Goal: Entertainment & Leisure: Consume media (video, audio)

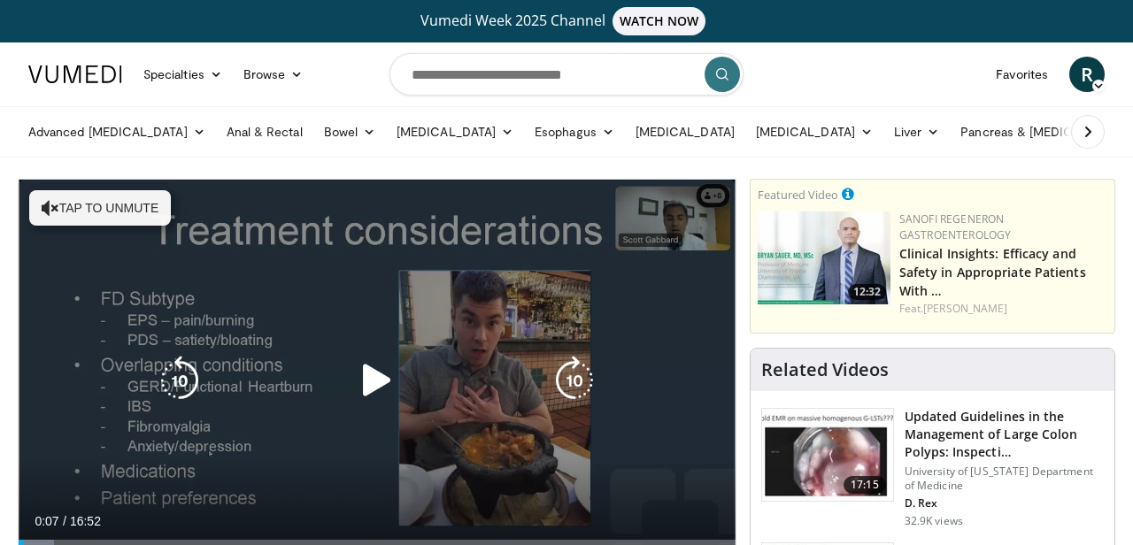
click at [143, 212] on button "Tap to unmute" at bounding box center [100, 207] width 142 height 35
click at [373, 374] on icon "Video Player" at bounding box center [377, 381] width 50 height 50
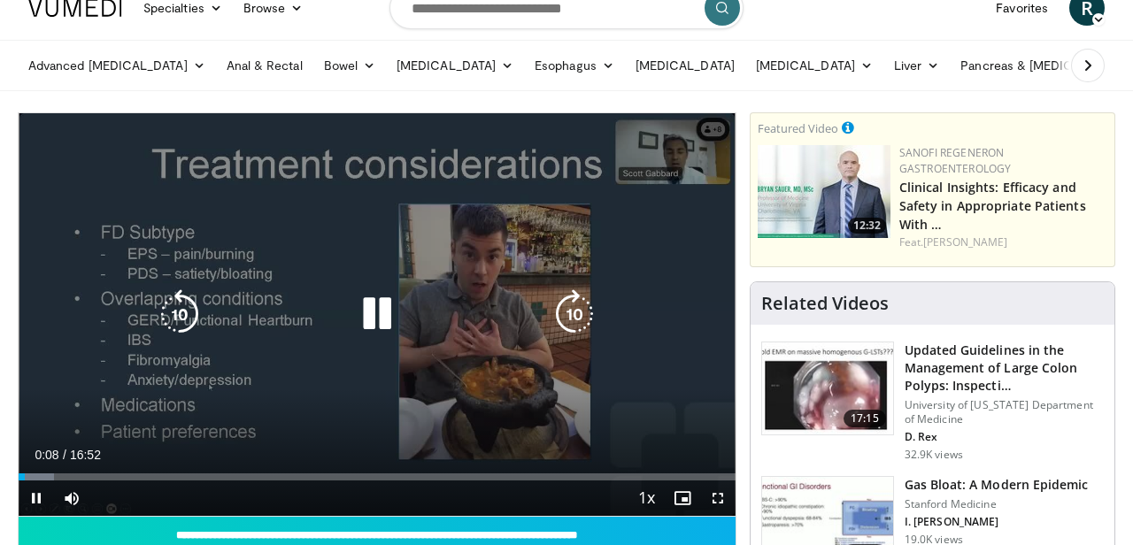
scroll to position [70, 0]
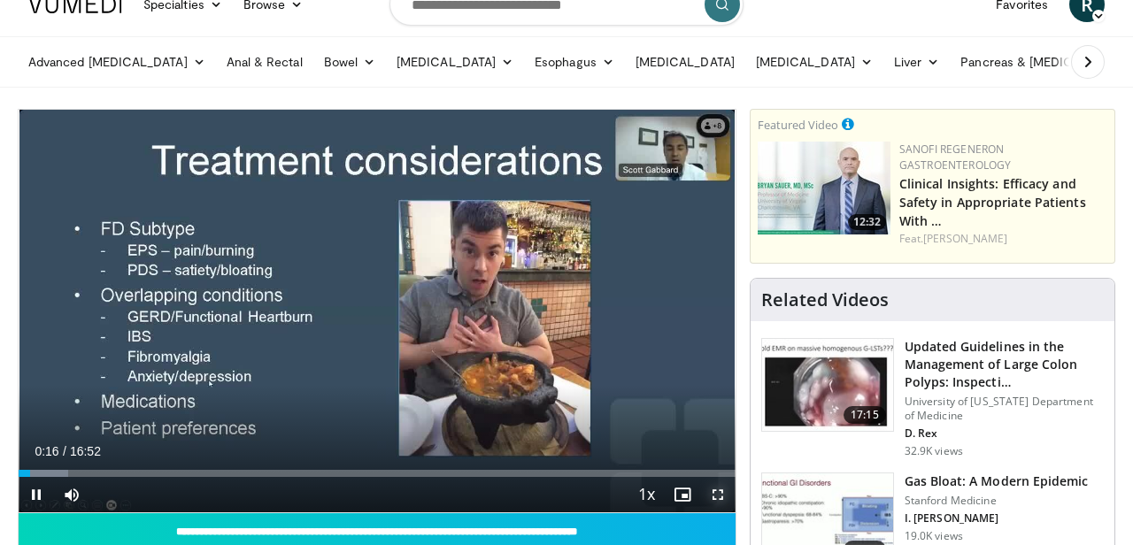
click at [717, 491] on span "Video Player" at bounding box center [717, 494] width 35 height 35
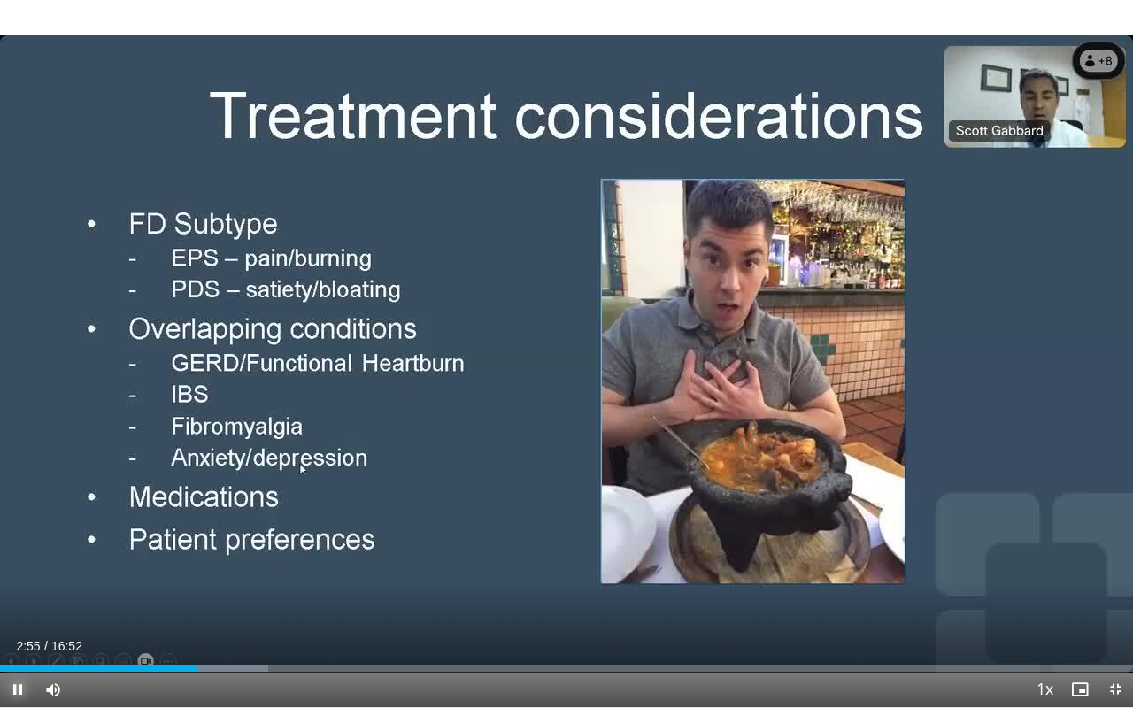
click at [17, 544] on span "Video Player" at bounding box center [17, 689] width 35 height 35
click at [0, 544] on button "Play" at bounding box center [17, 689] width 35 height 35
click at [17, 544] on span "Video Player" at bounding box center [17, 689] width 35 height 35
click at [0, 544] on span "Video Player" at bounding box center [17, 689] width 35 height 35
click at [7, 544] on video-js "**********" at bounding box center [566, 354] width 1133 height 708
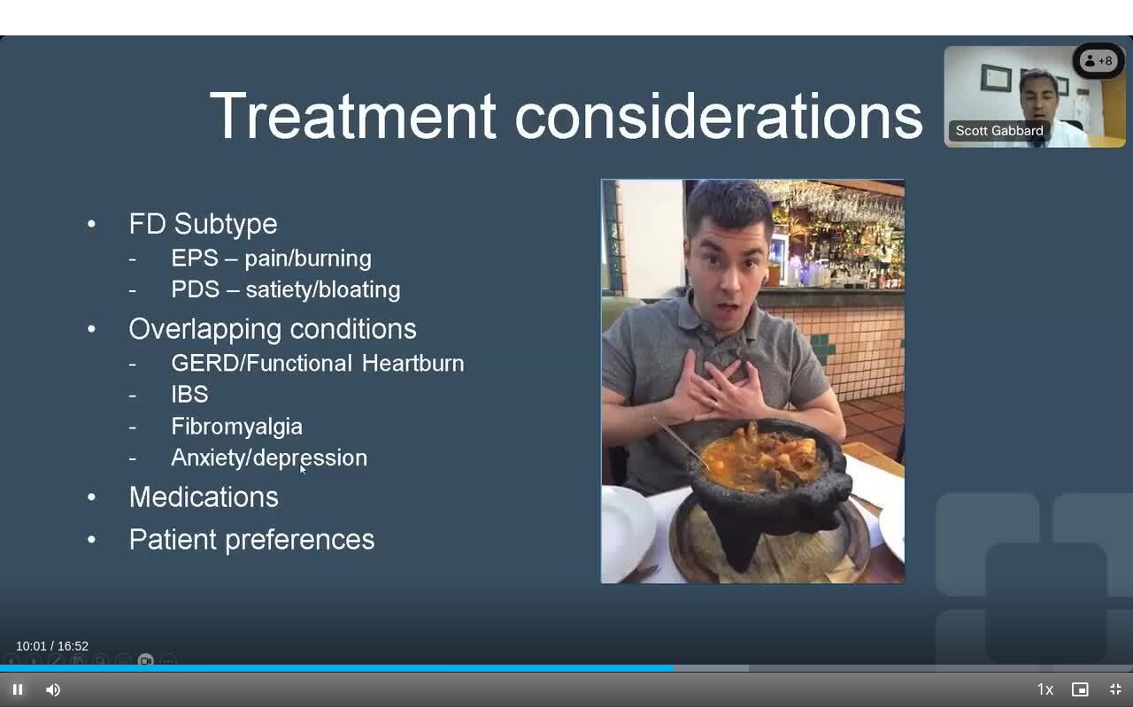
click at [19, 544] on span "Video Player" at bounding box center [17, 689] width 35 height 35
click at [0, 544] on button "Play" at bounding box center [17, 689] width 35 height 35
click at [1116, 544] on span "Video Player" at bounding box center [1115, 689] width 35 height 35
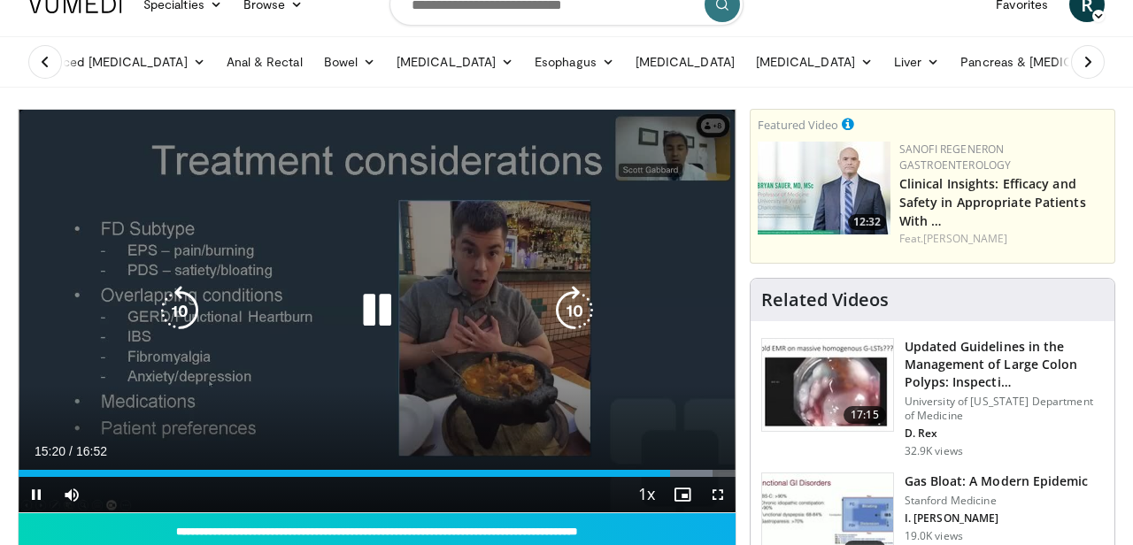
click at [375, 316] on icon "Video Player" at bounding box center [377, 311] width 50 height 50
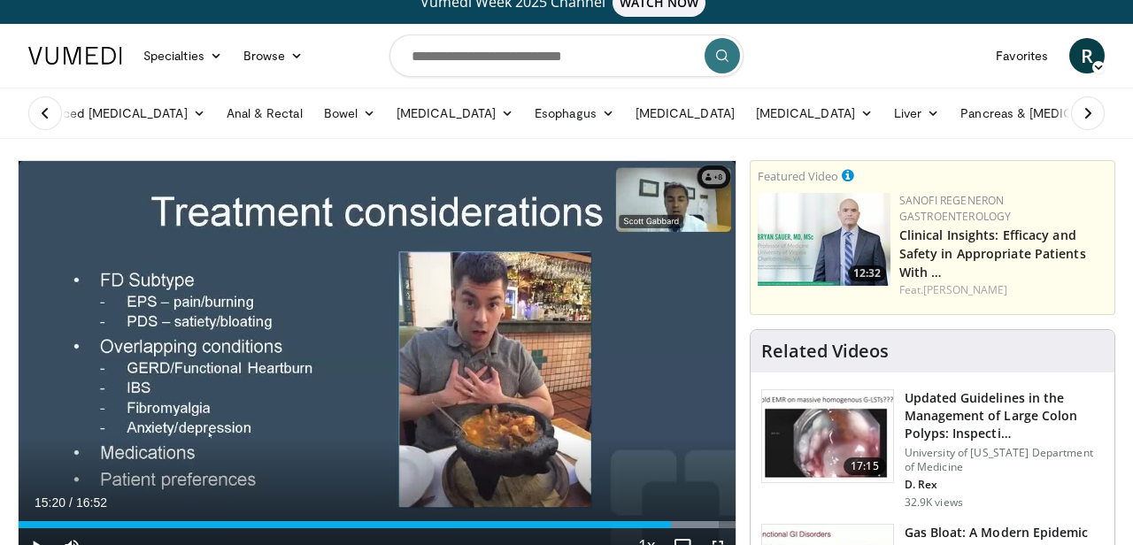
scroll to position [0, 0]
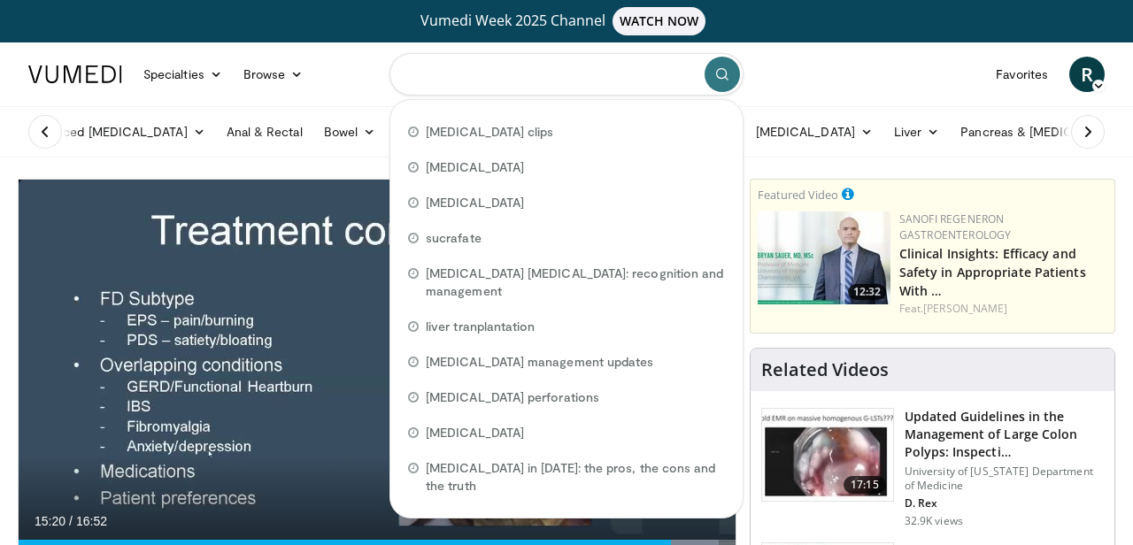
click at [421, 78] on input "Search topics, interventions" at bounding box center [566, 74] width 354 height 42
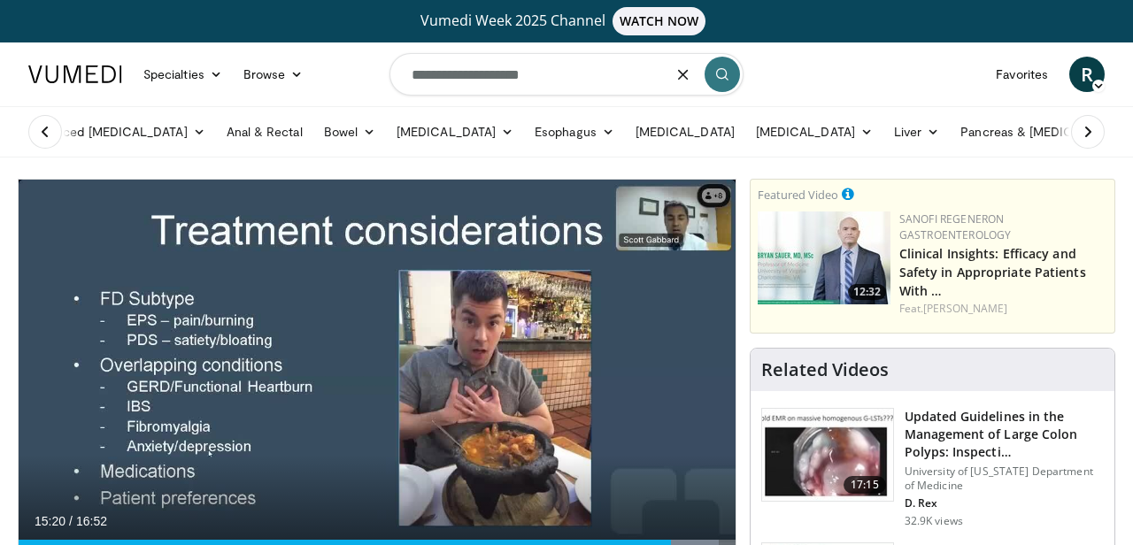
type input "**********"
click at [728, 65] on button "submit" at bounding box center [722, 74] width 35 height 35
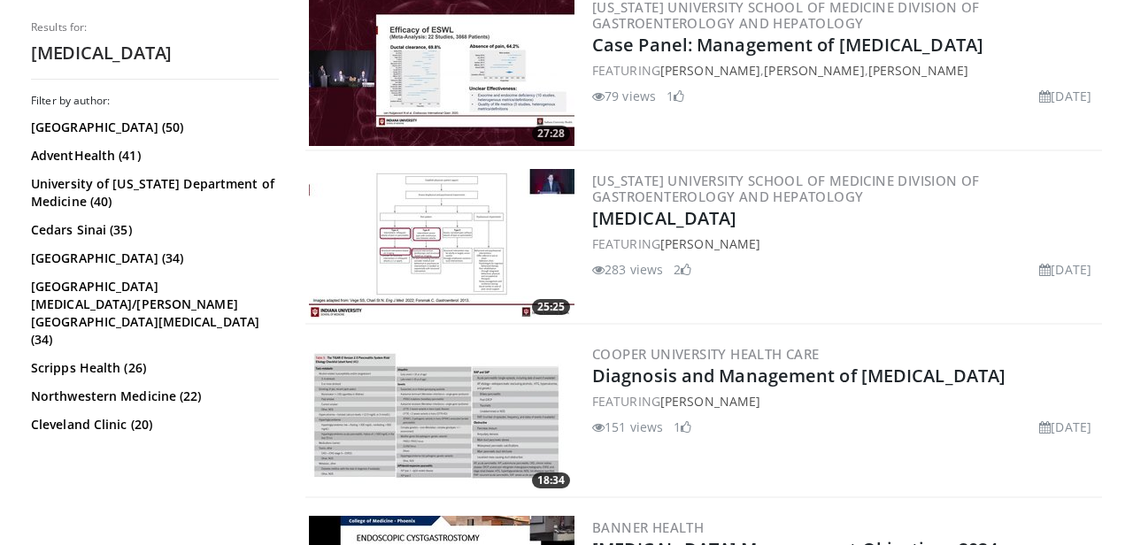
scroll to position [595, 0]
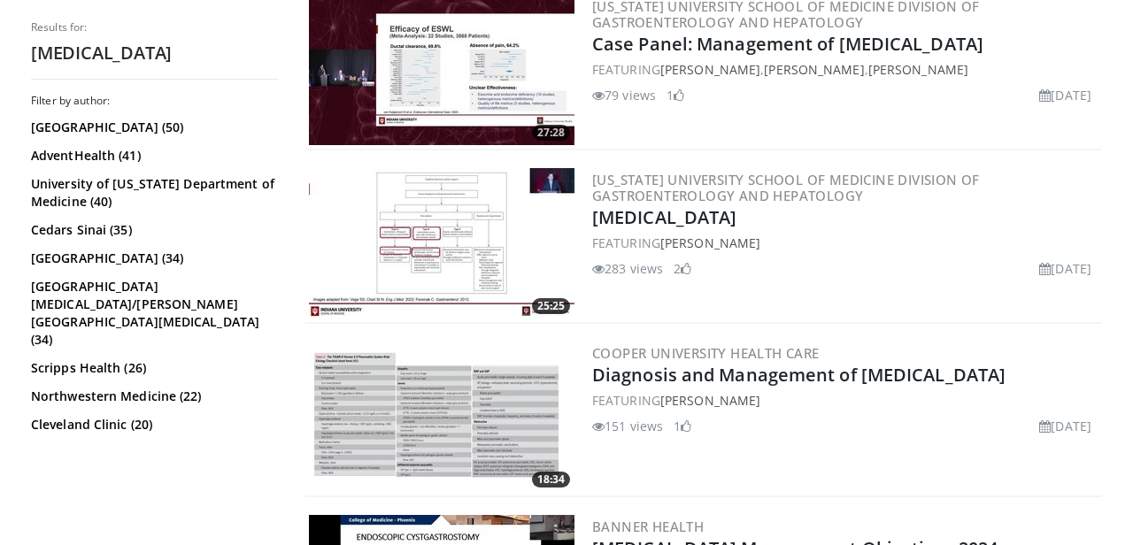
click at [513, 235] on img at bounding box center [442, 243] width 266 height 150
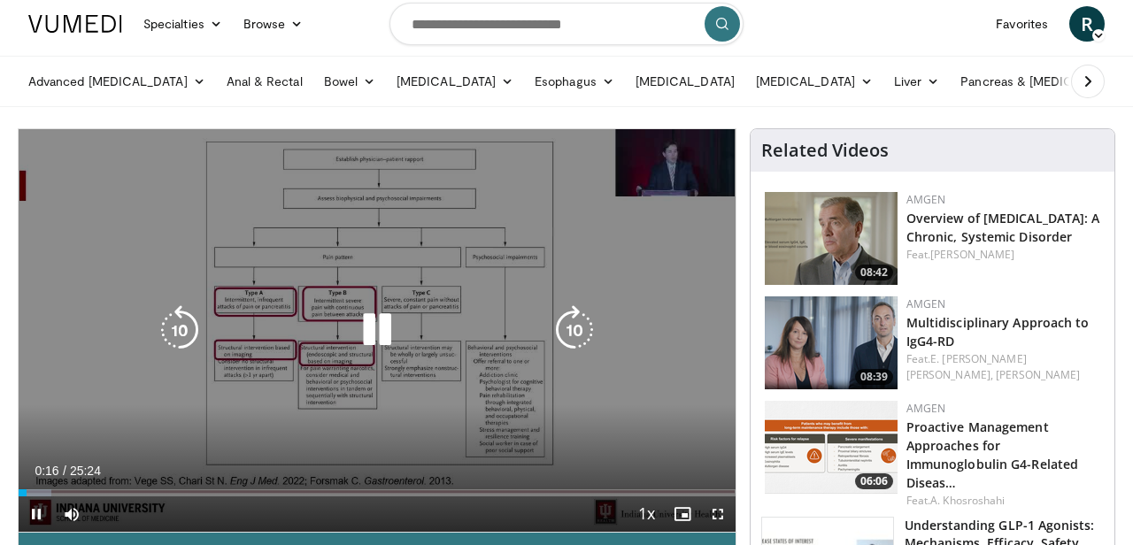
scroll to position [51, 0]
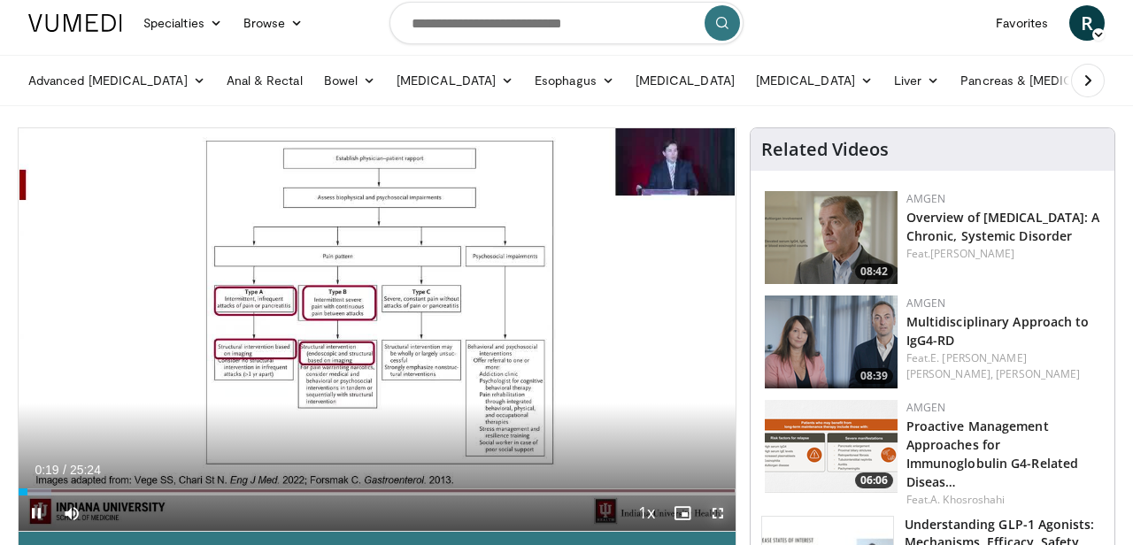
click at [718, 514] on span "Video Player" at bounding box center [717, 513] width 35 height 35
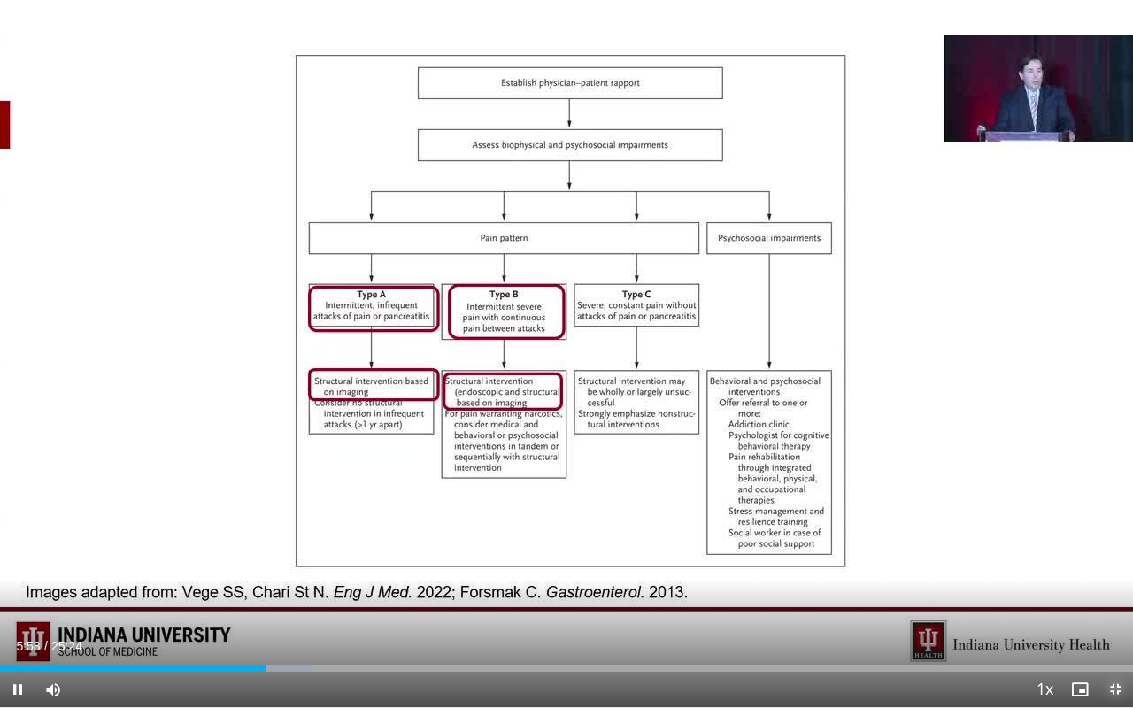
click at [1113, 544] on span "Video Player" at bounding box center [1115, 689] width 35 height 35
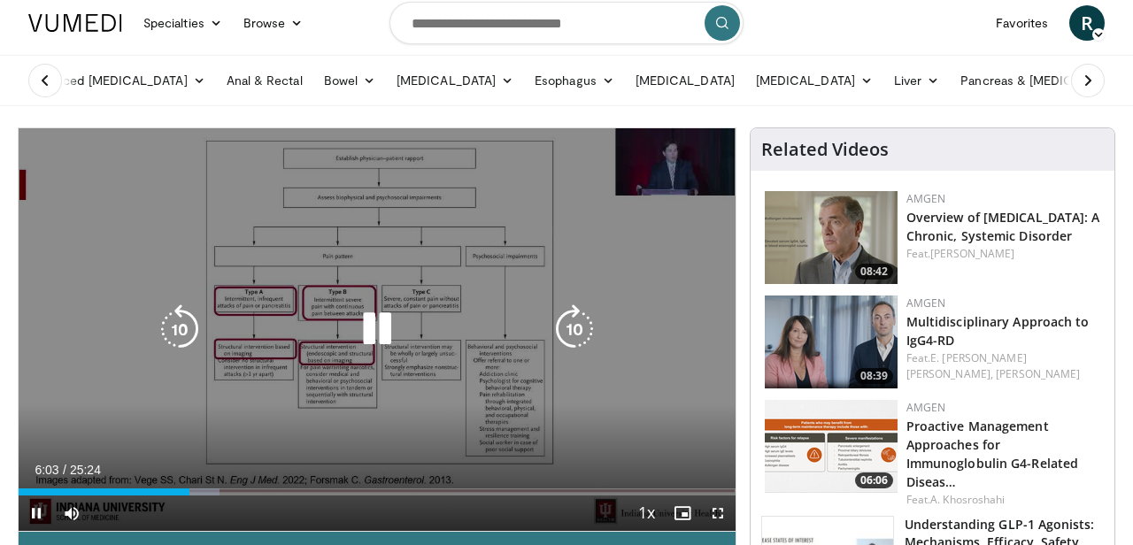
click at [381, 328] on icon "Video Player" at bounding box center [377, 329] width 50 height 50
